Goal: Check status: Check status

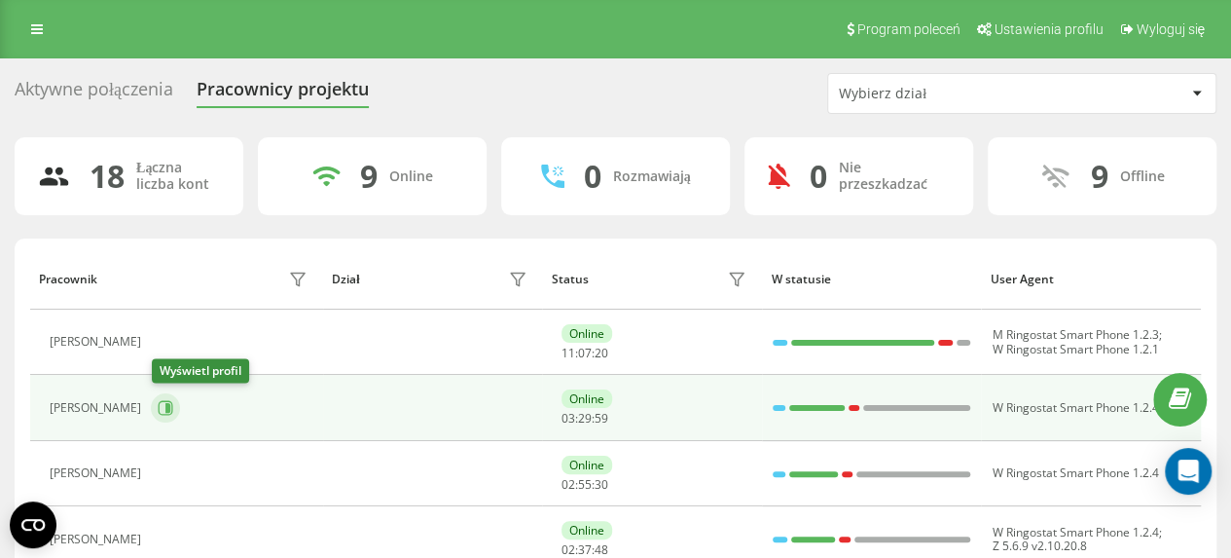
click at [169, 407] on icon at bounding box center [167, 408] width 5 height 10
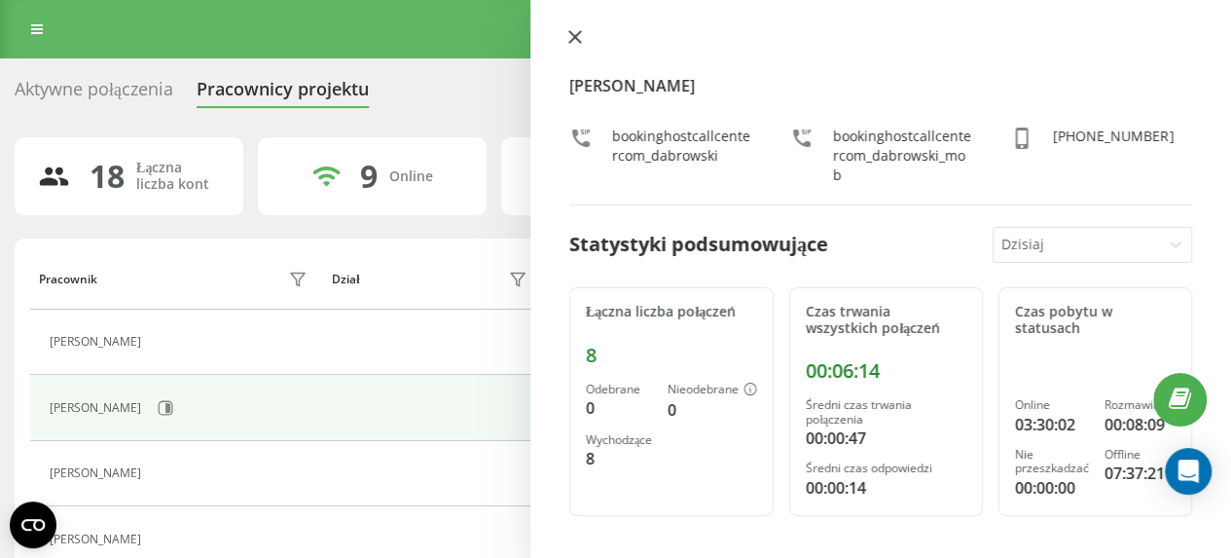
click at [571, 38] on icon at bounding box center [575, 37] width 14 height 14
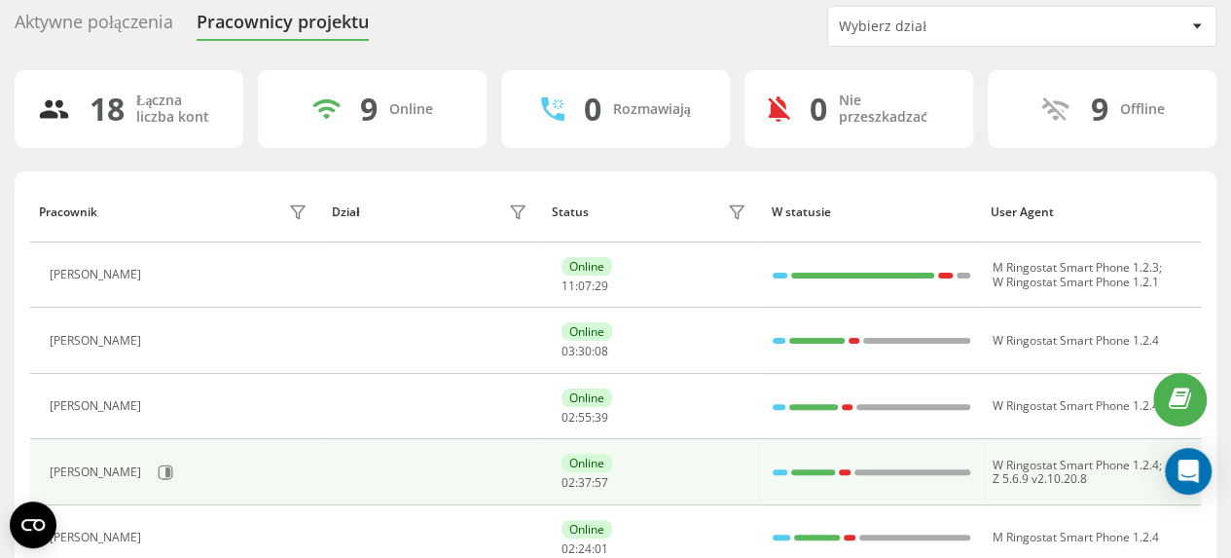
scroll to position [97, 0]
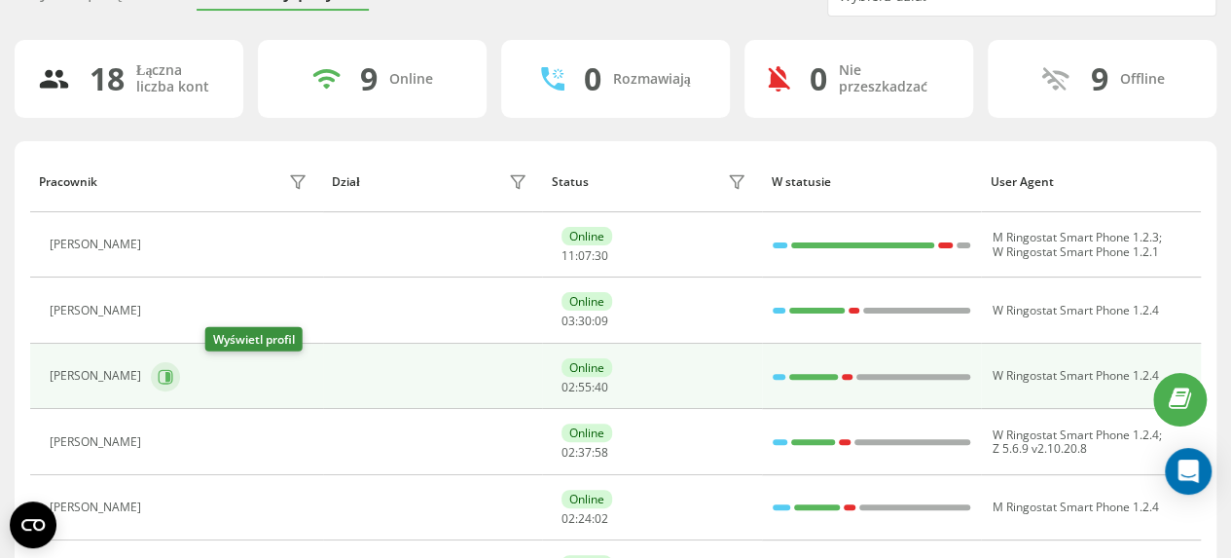
click at [173, 375] on icon at bounding box center [166, 377] width 16 height 16
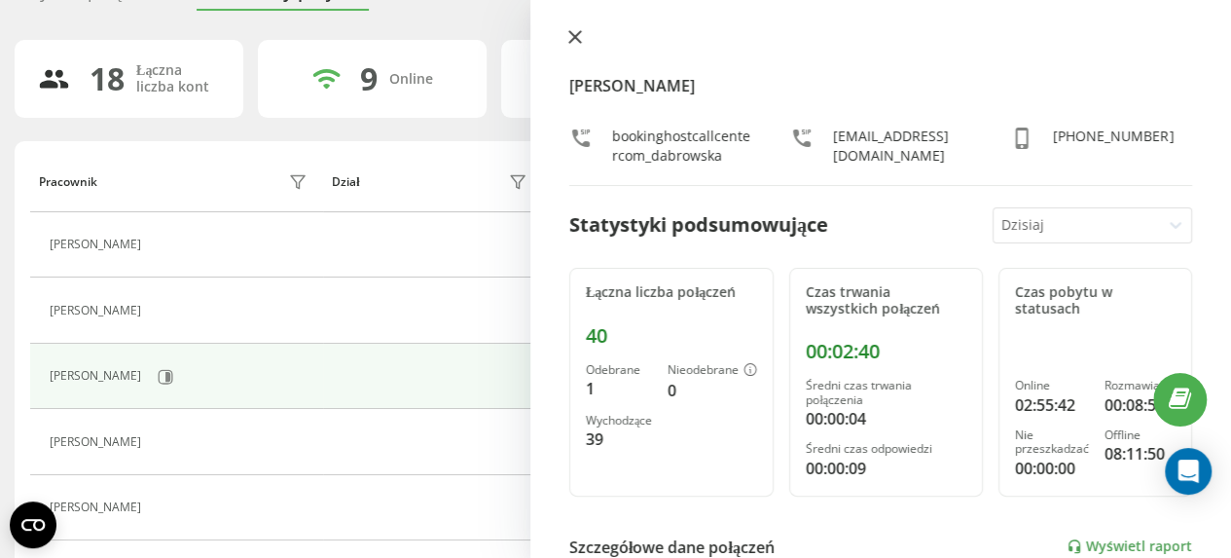
click at [577, 38] on icon at bounding box center [575, 37] width 14 height 14
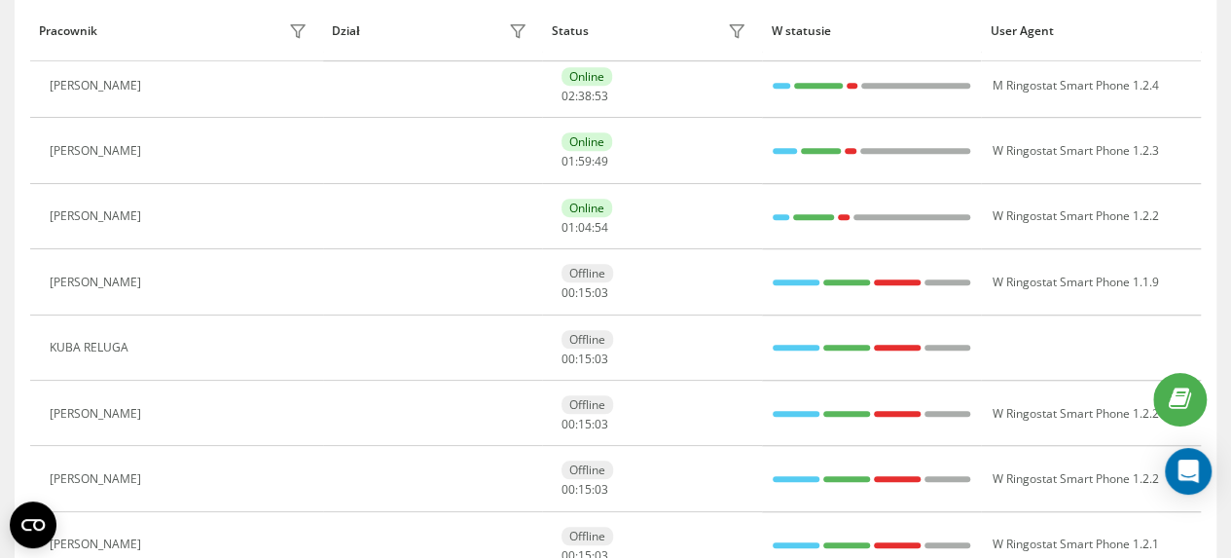
scroll to position [520, 0]
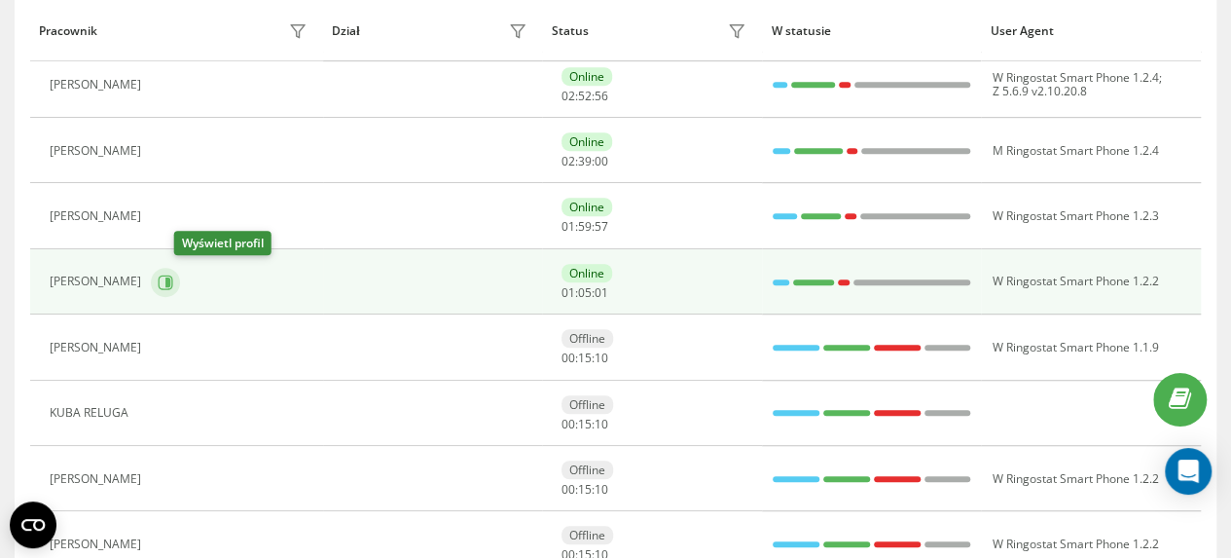
click at [173, 279] on icon at bounding box center [166, 282] width 16 height 16
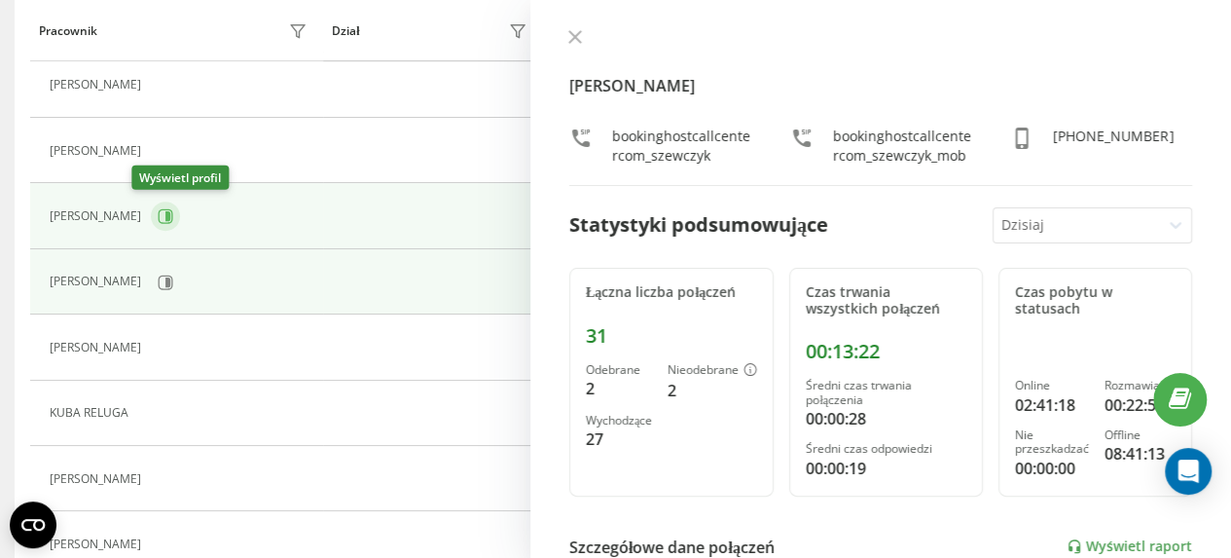
click at [165, 213] on icon at bounding box center [167, 216] width 5 height 10
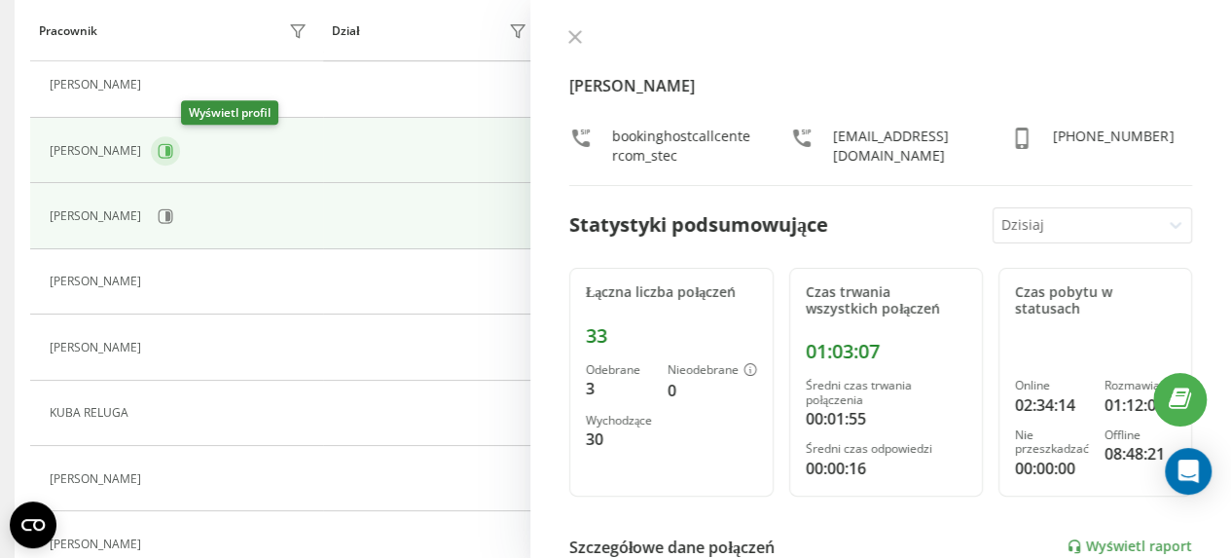
click at [173, 151] on icon at bounding box center [166, 151] width 16 height 16
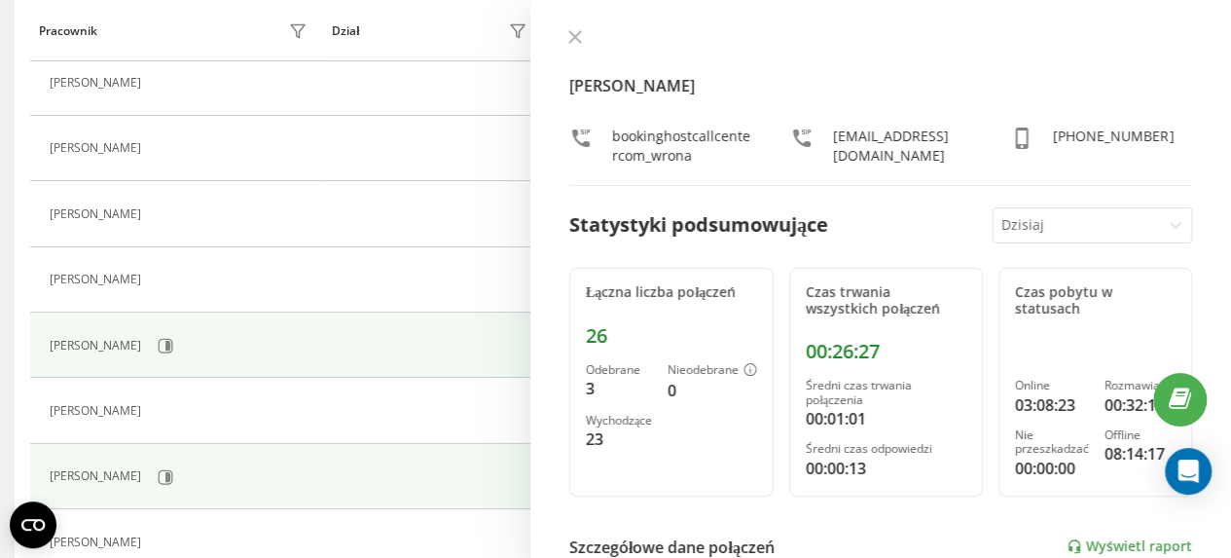
scroll to position [325, 0]
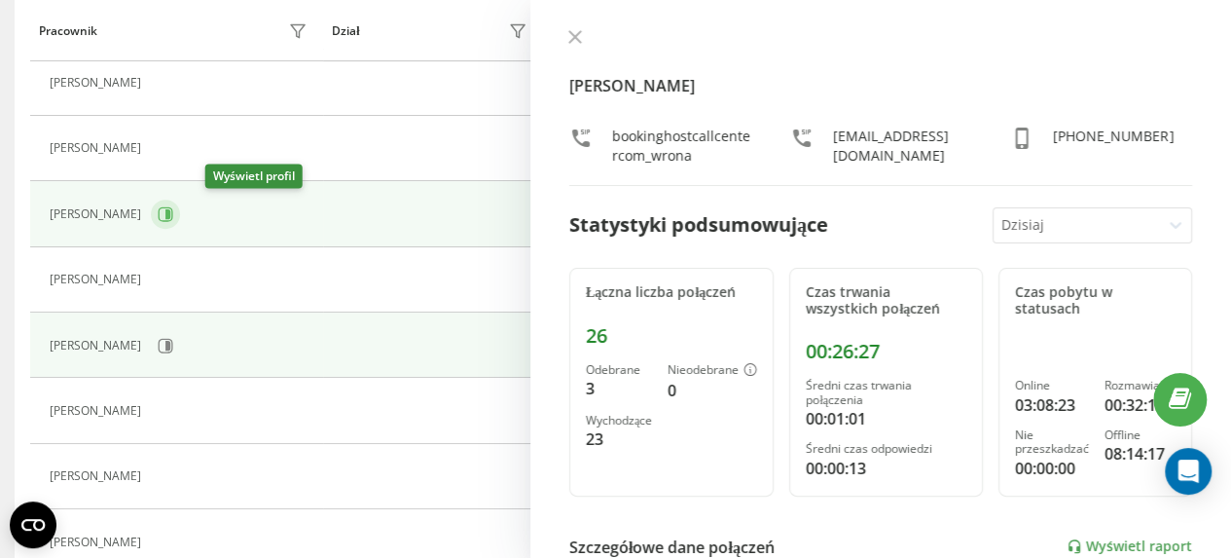
click at [170, 212] on icon at bounding box center [167, 214] width 5 height 10
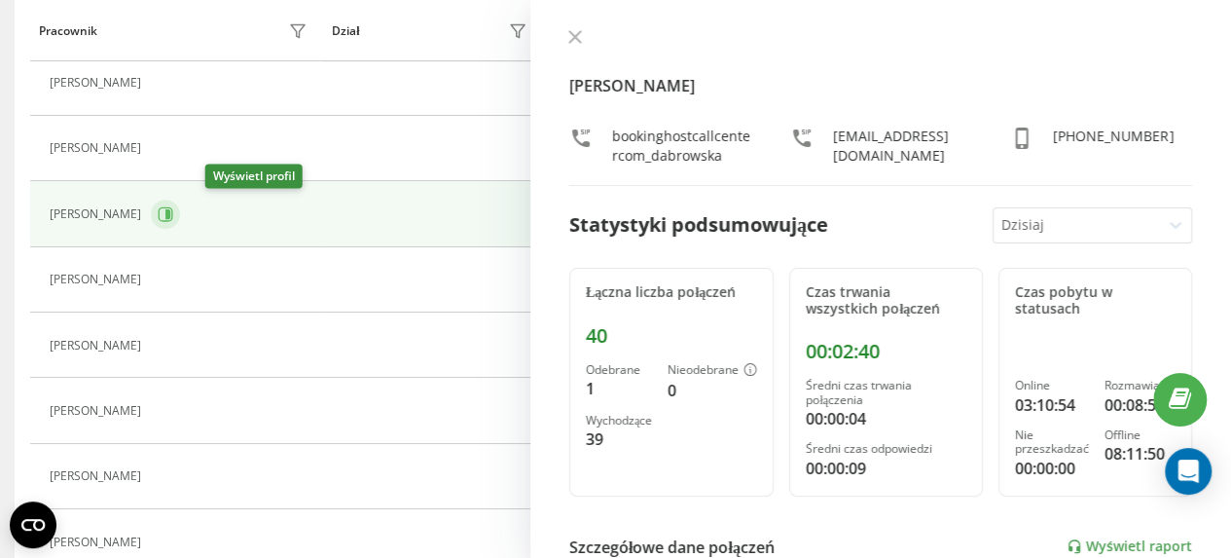
click at [170, 211] on icon at bounding box center [167, 214] width 5 height 10
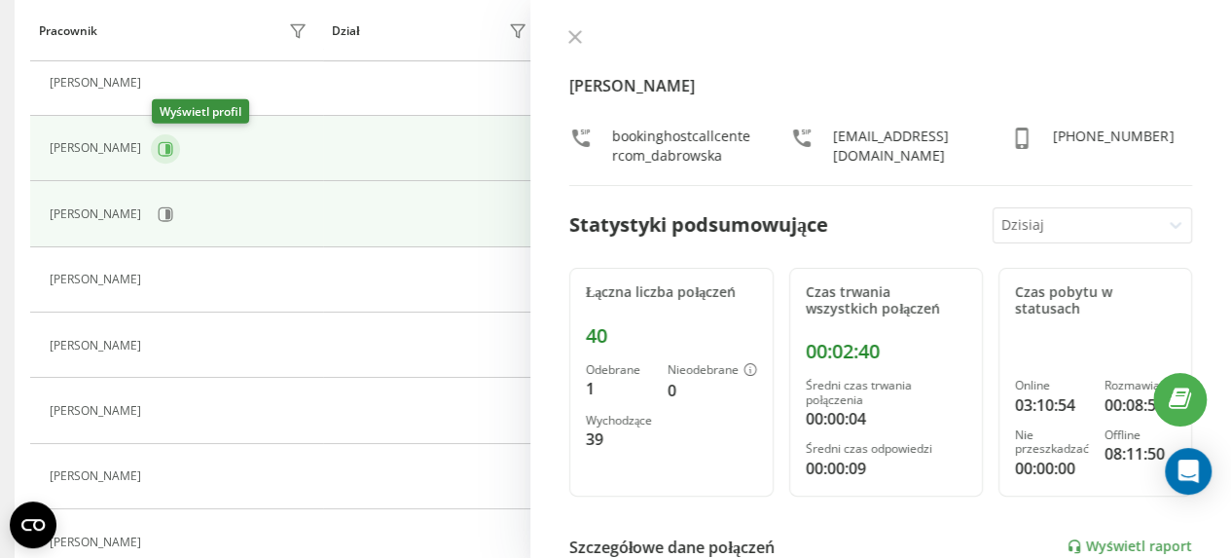
click at [169, 96] on div "[PERSON_NAME]" at bounding box center [181, 82] width 263 height 27
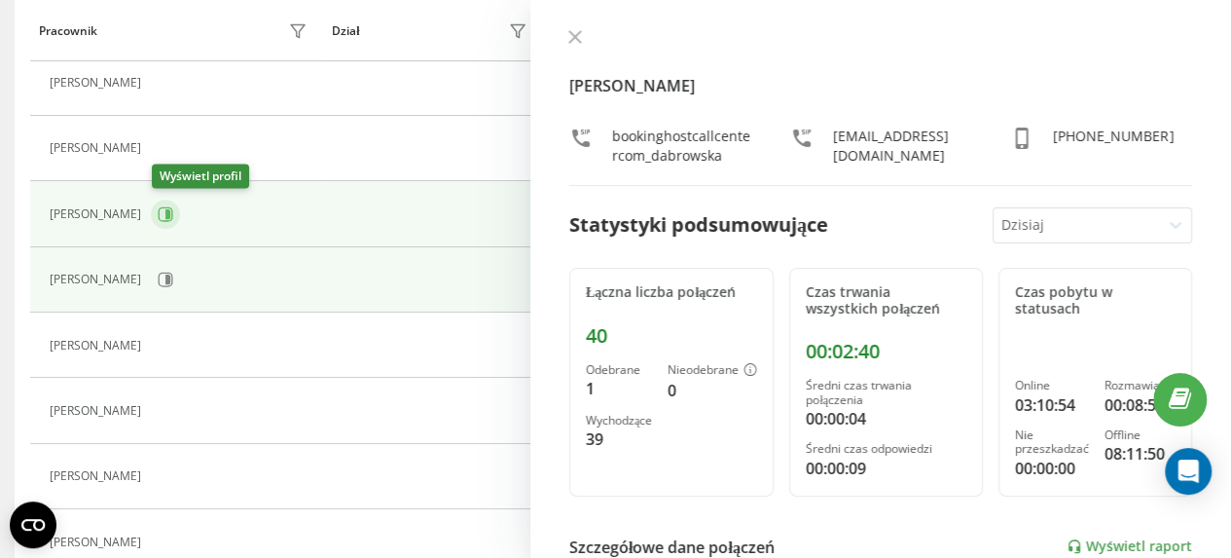
click at [168, 211] on icon at bounding box center [167, 214] width 5 height 10
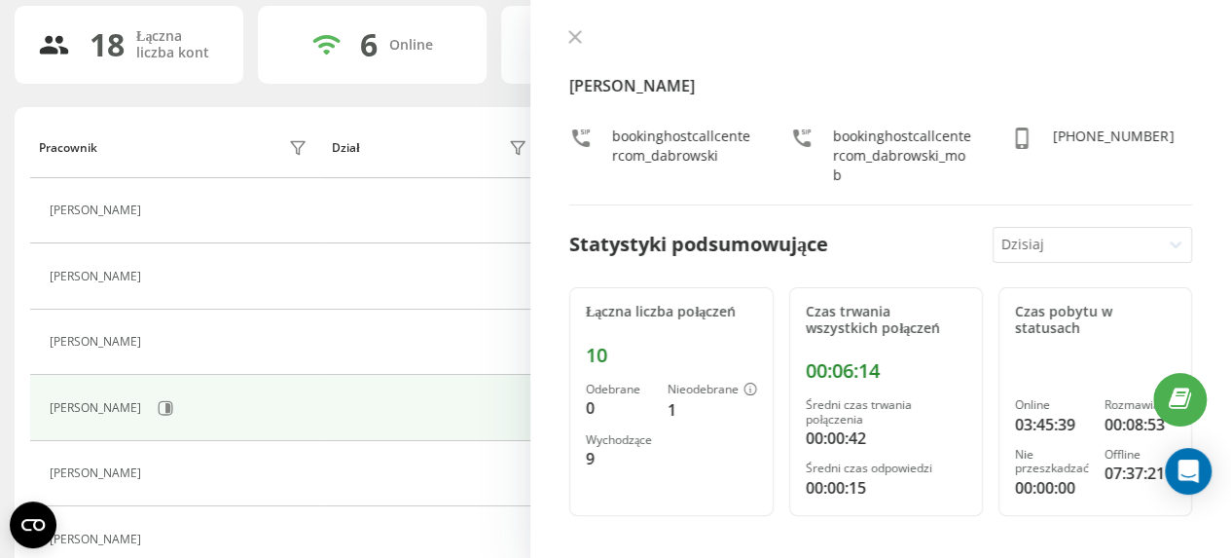
scroll to position [130, 0]
click at [570, 40] on icon at bounding box center [575, 37] width 14 height 14
